Goal: Find specific page/section

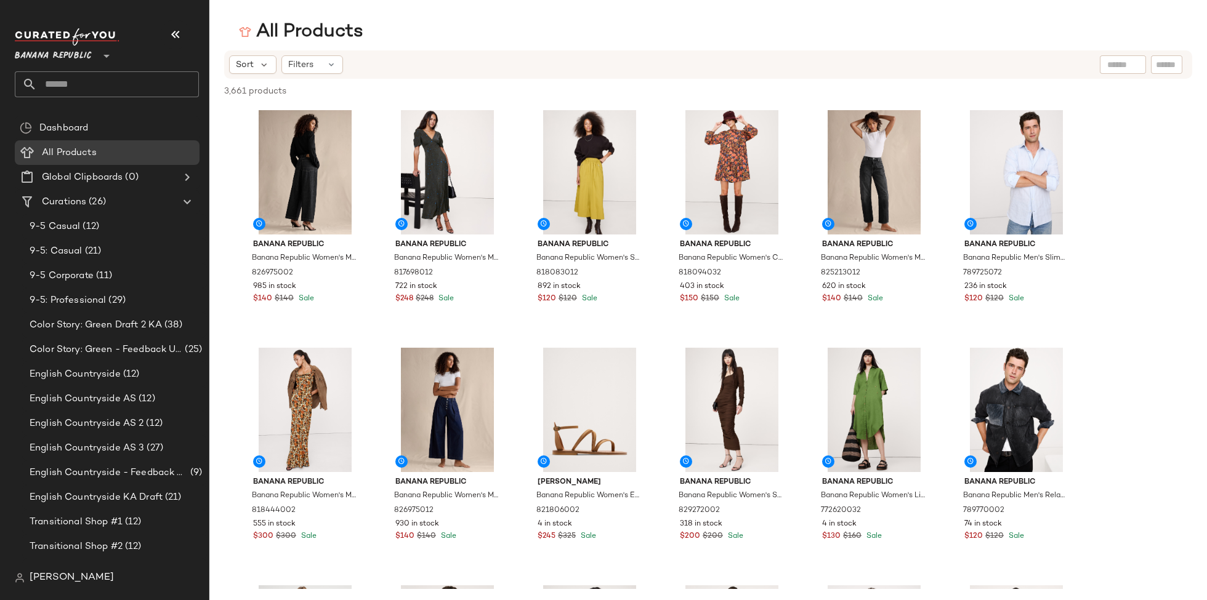
click at [73, 62] on span "Banana Republic" at bounding box center [53, 53] width 77 height 22
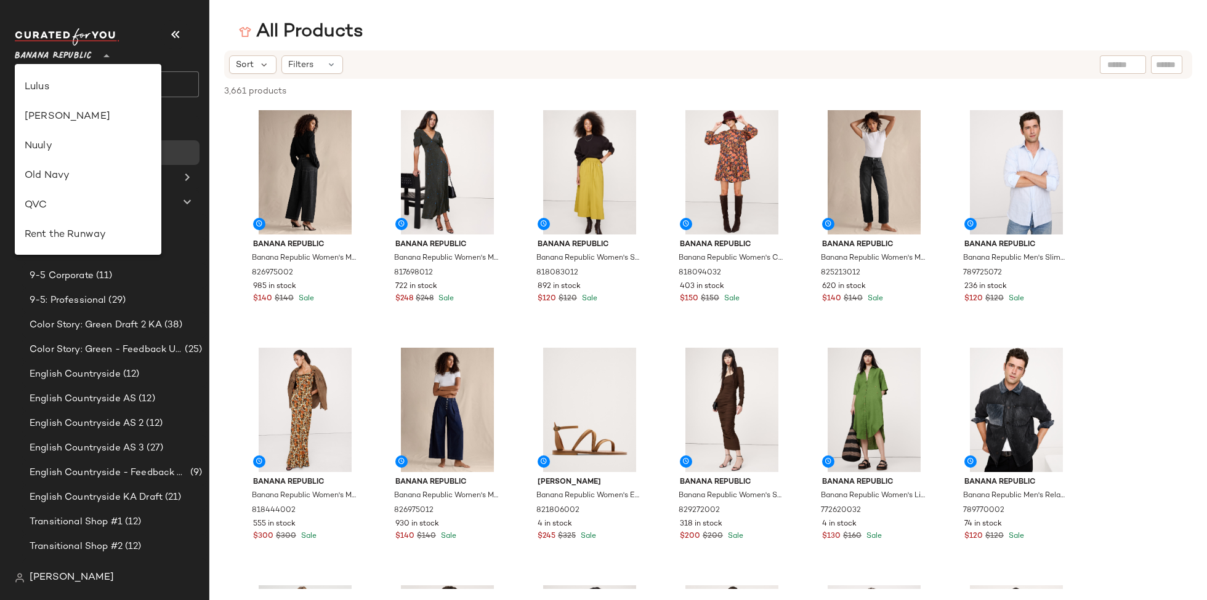
scroll to position [461, 0]
click at [84, 190] on div "Rent the Runway" at bounding box center [88, 184] width 127 height 15
type input "**"
